Goal: Task Accomplishment & Management: Use online tool/utility

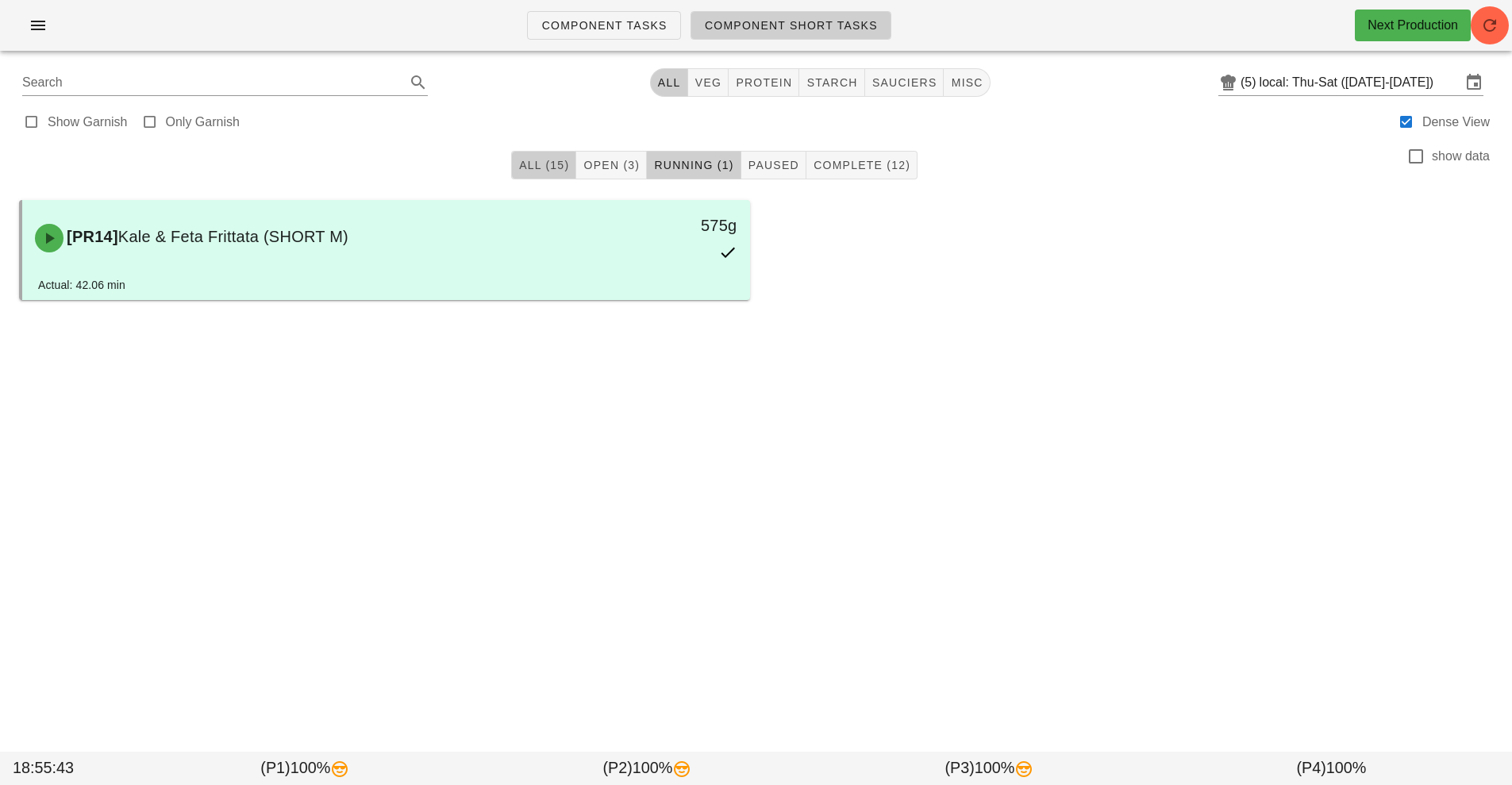
click at [519, 167] on span "All (15)" at bounding box center [543, 165] width 51 height 13
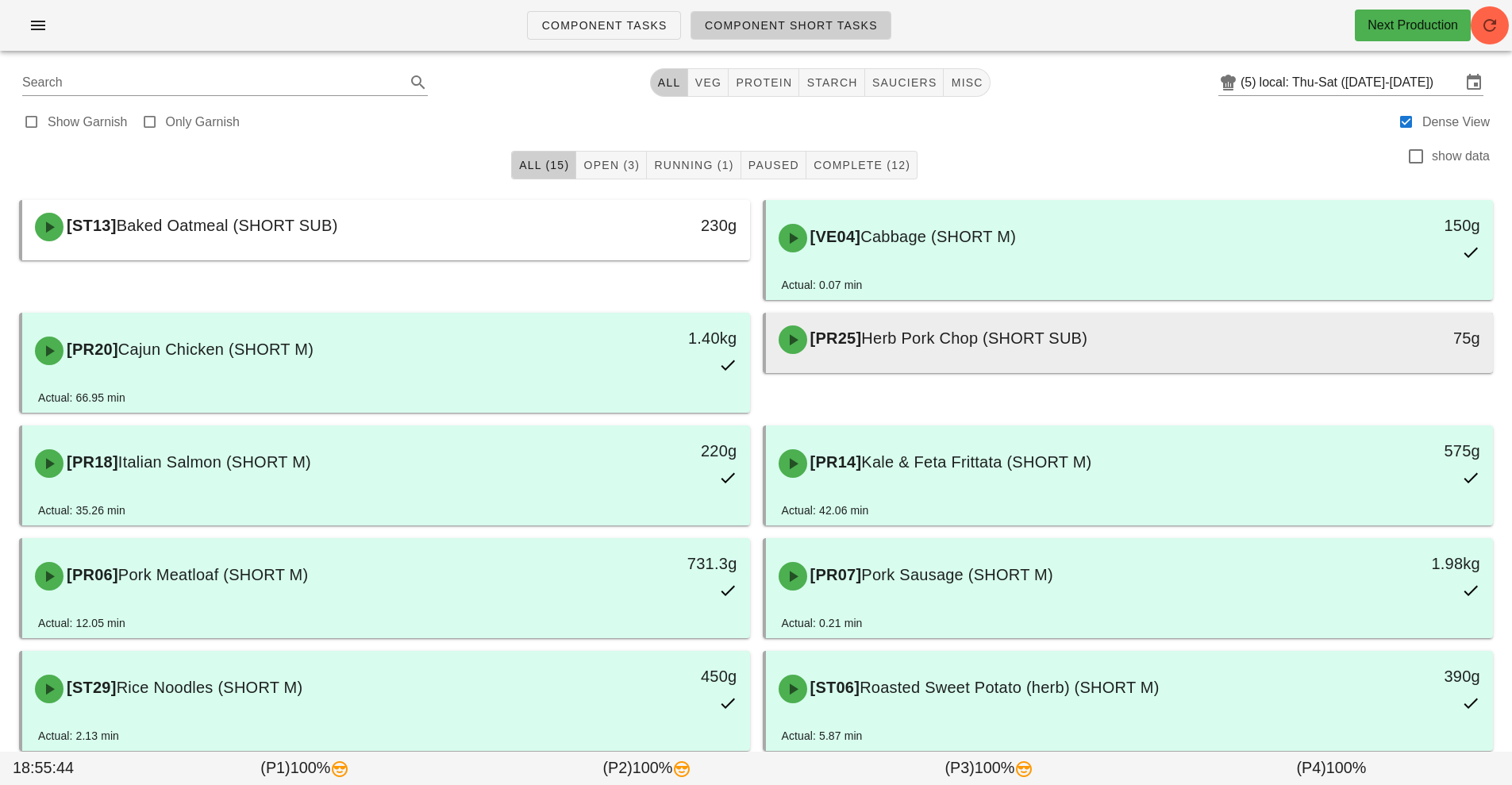
click at [975, 341] on span "Herb Pork Chop (SHORT SUB)" at bounding box center [975, 339] width 226 height 18
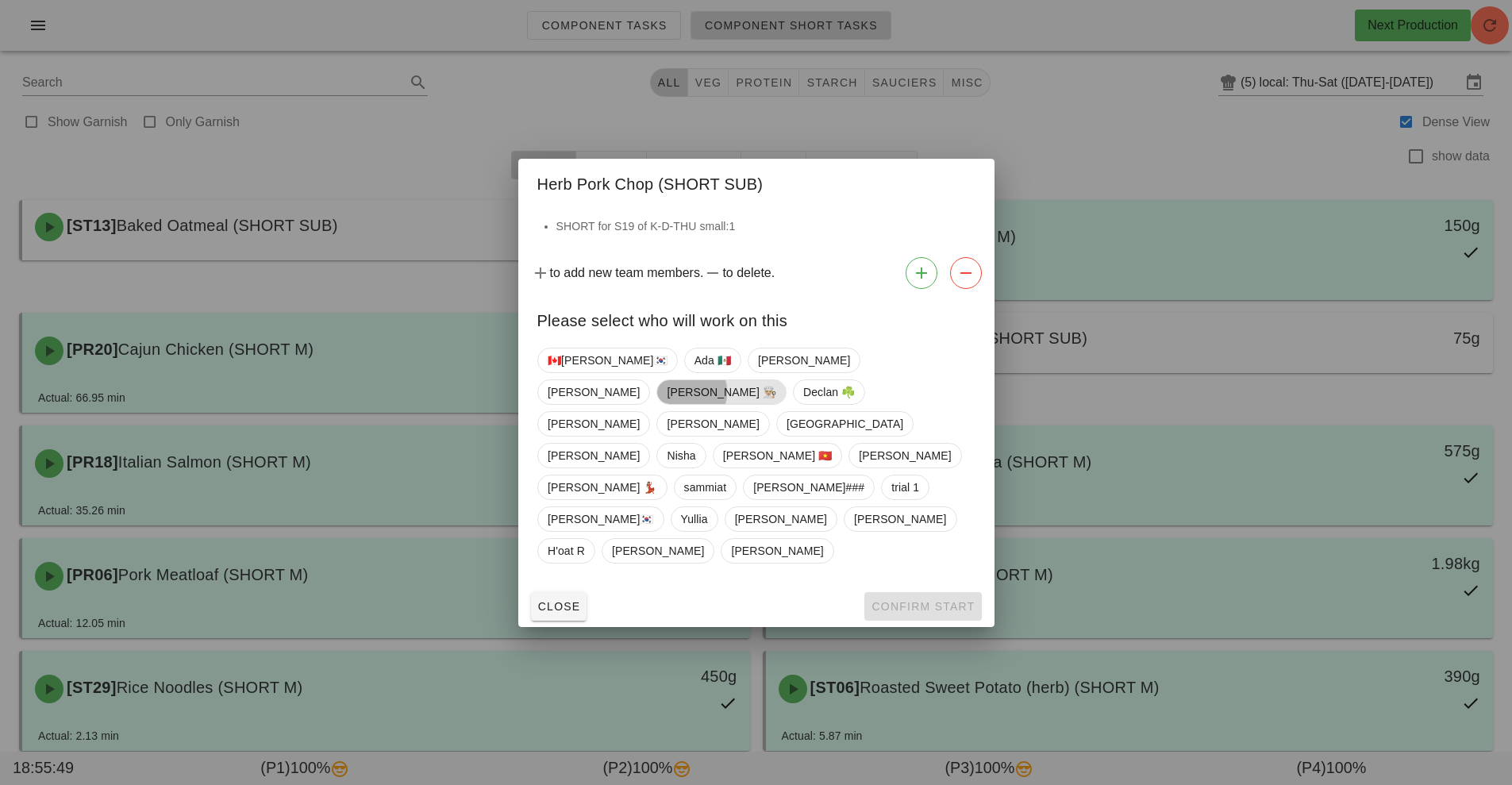
click at [776, 404] on span "[PERSON_NAME] 👨🏼‍🍳" at bounding box center [722, 391] width 110 height 23
click at [920, 600] on span "Confirm Start" at bounding box center [922, 606] width 104 height 13
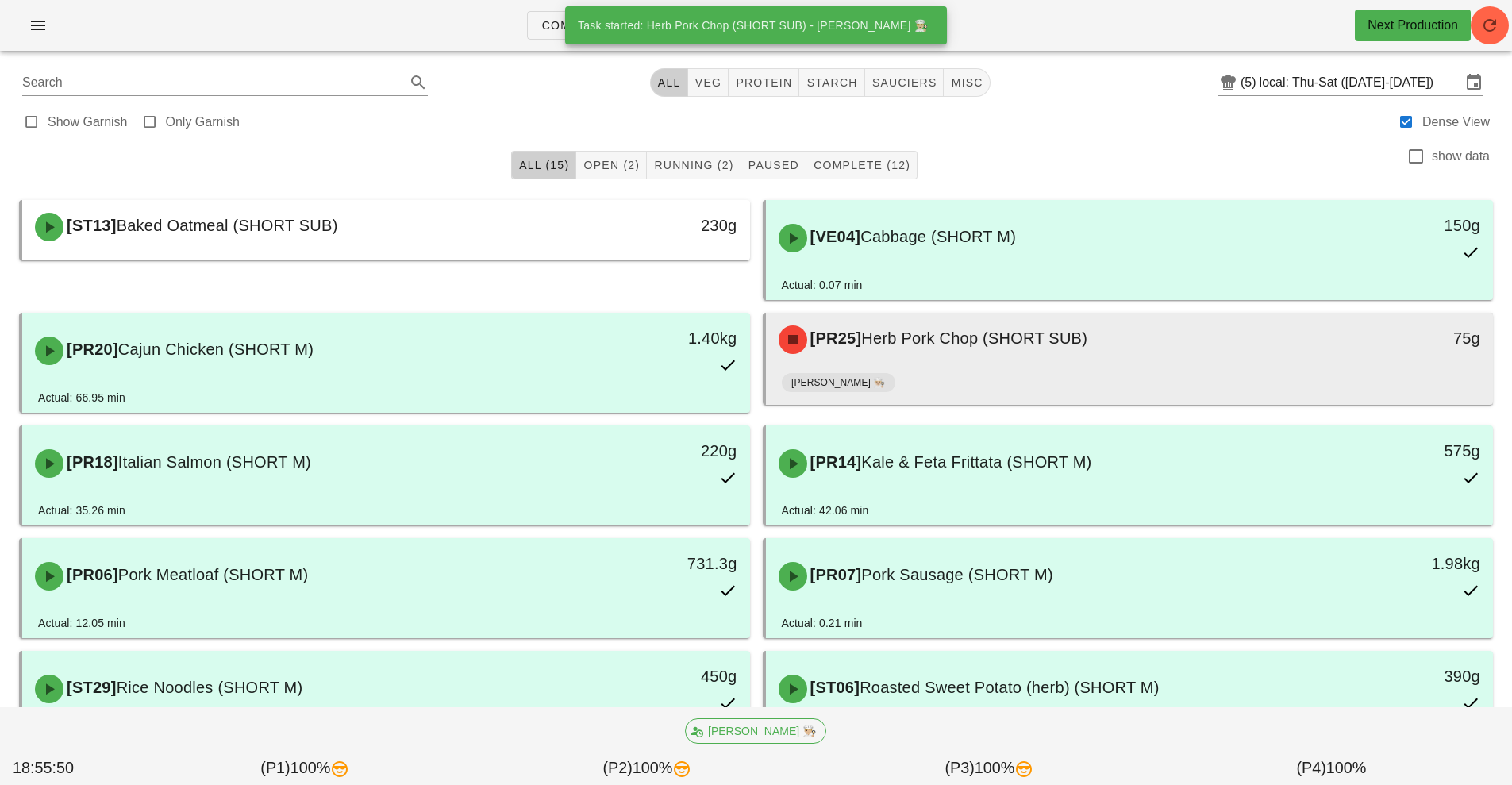
click at [1108, 353] on div "[PR25] Herb Pork Chop (SHORT SUB)" at bounding box center [1039, 340] width 541 height 48
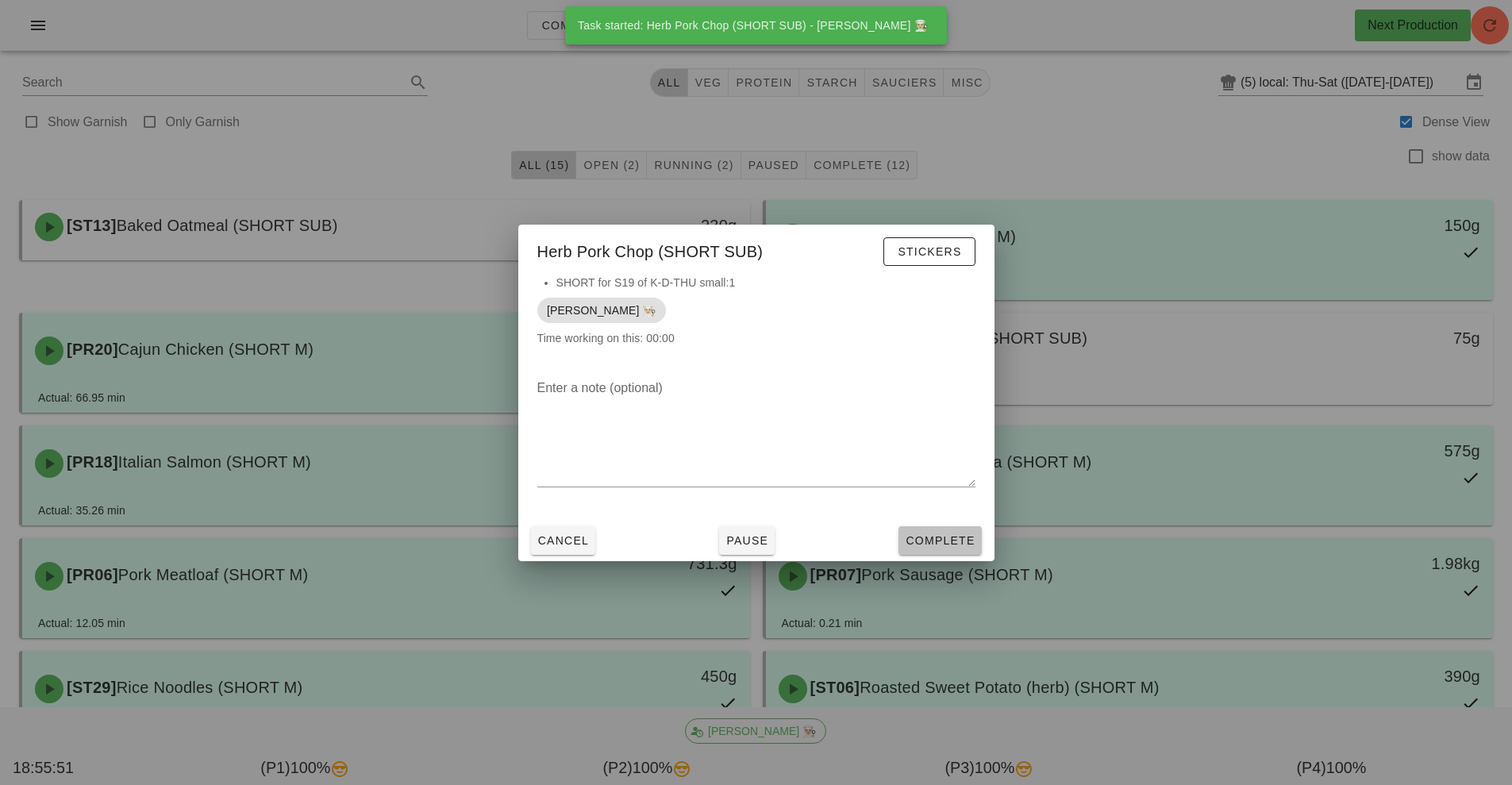
click at [942, 551] on button "Complete" at bounding box center [940, 540] width 82 height 28
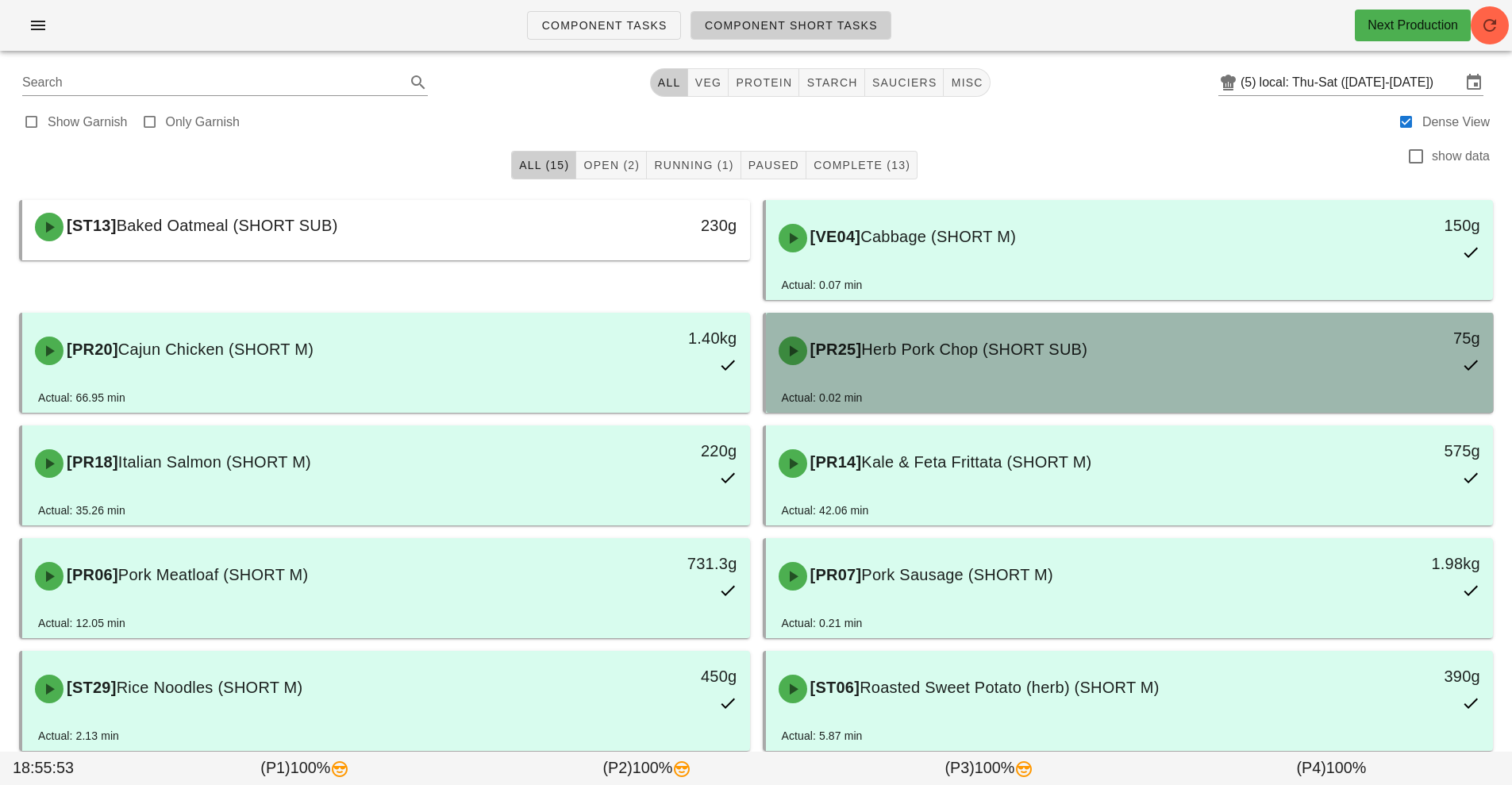
click at [1047, 388] on div "[PR25] Herb Pork Chop (SHORT SUB) 75g" at bounding box center [1130, 351] width 728 height 76
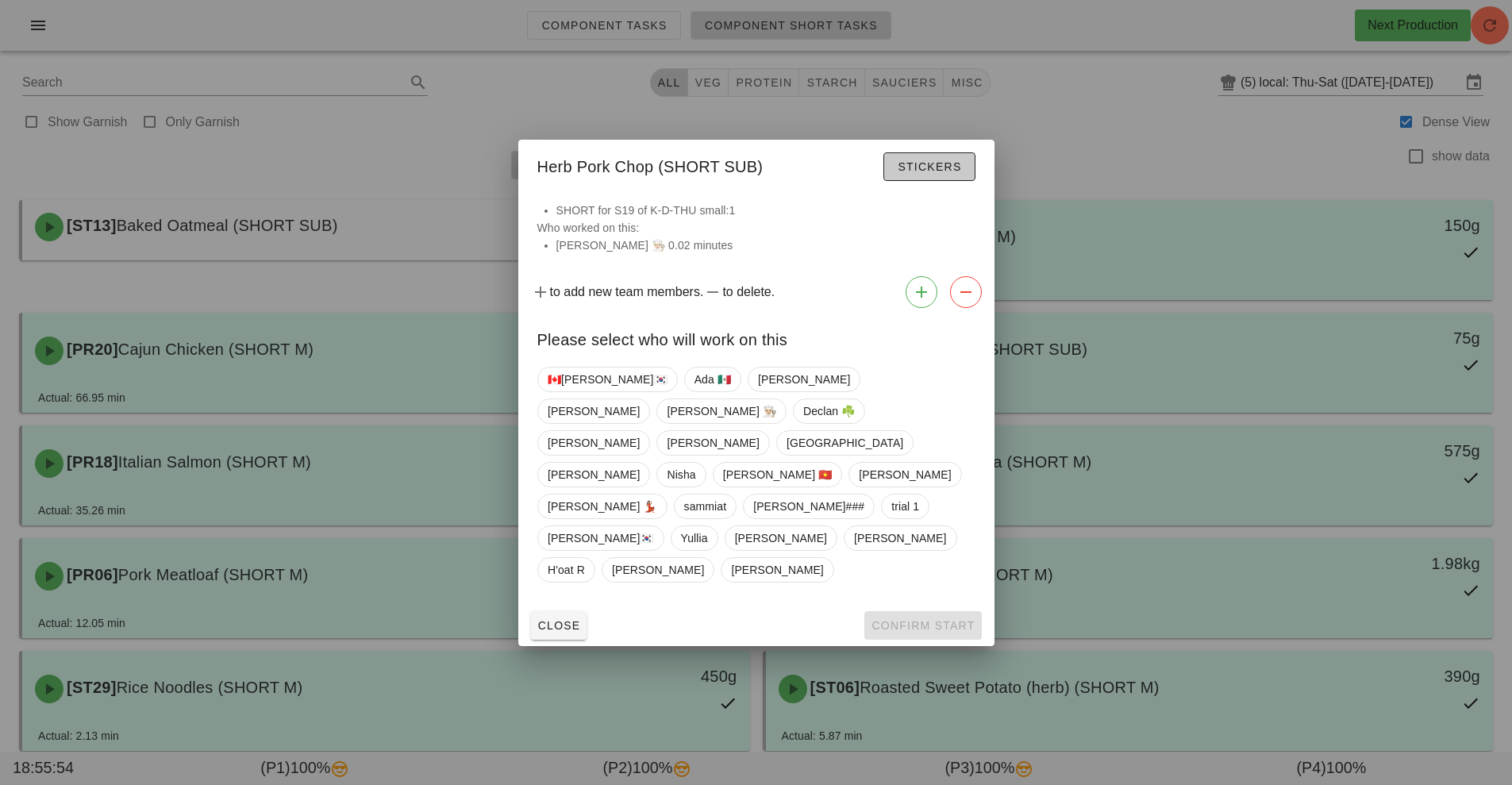
click at [936, 181] on button "Stickers" at bounding box center [929, 167] width 91 height 28
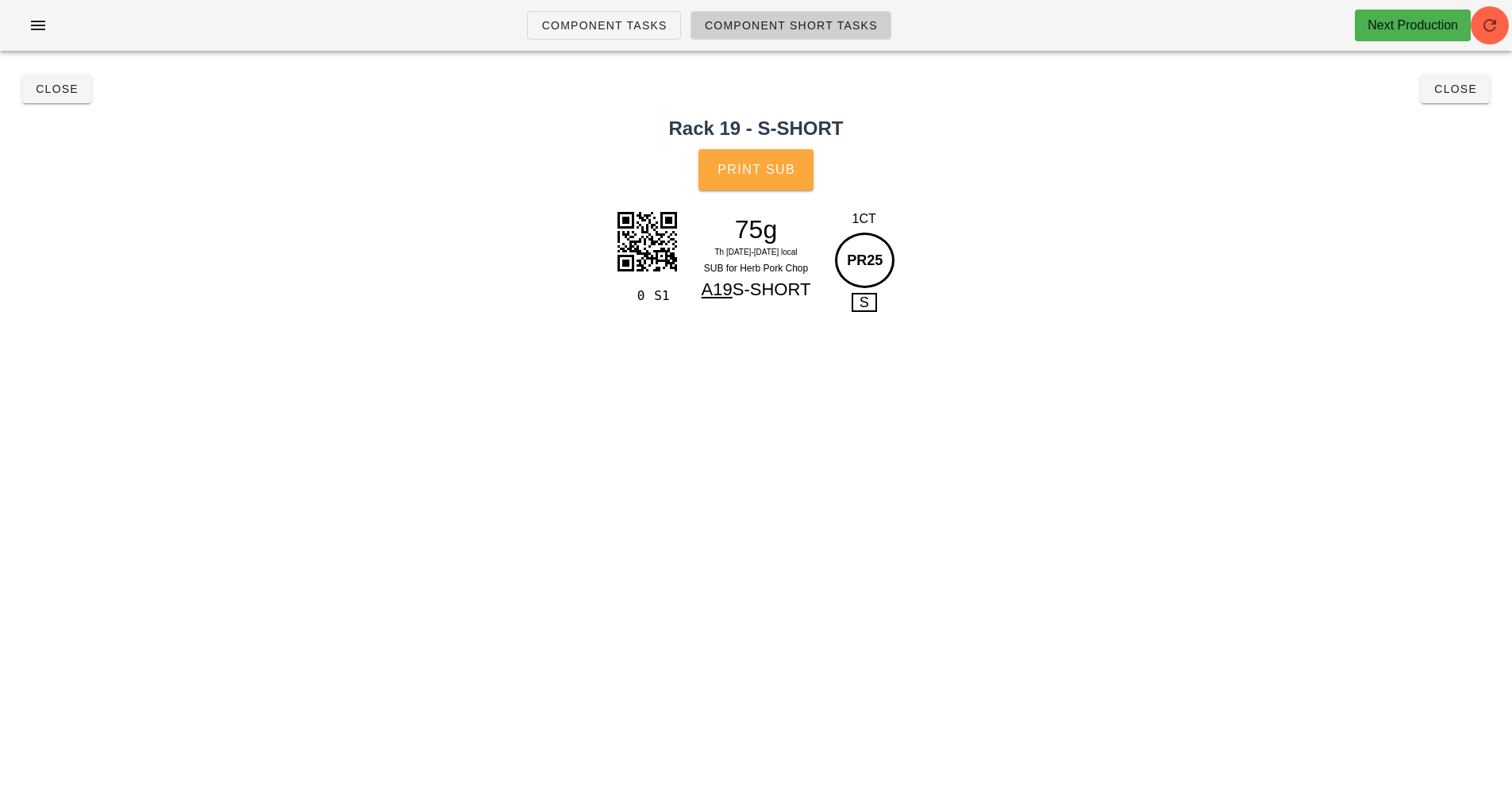
click at [769, 175] on span "Print Sub" at bounding box center [756, 170] width 78 height 15
